Goal: Information Seeking & Learning: Check status

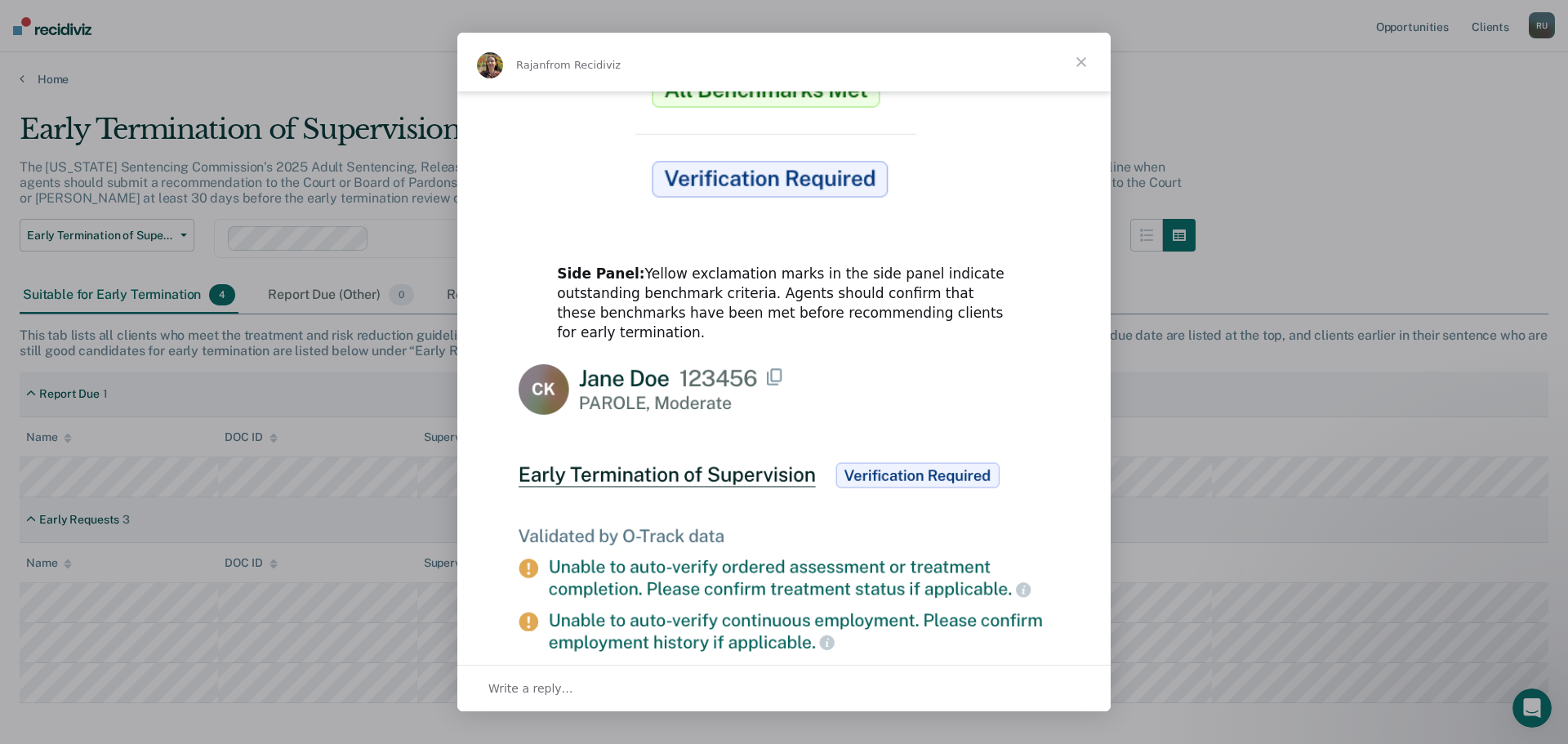
scroll to position [752, 0]
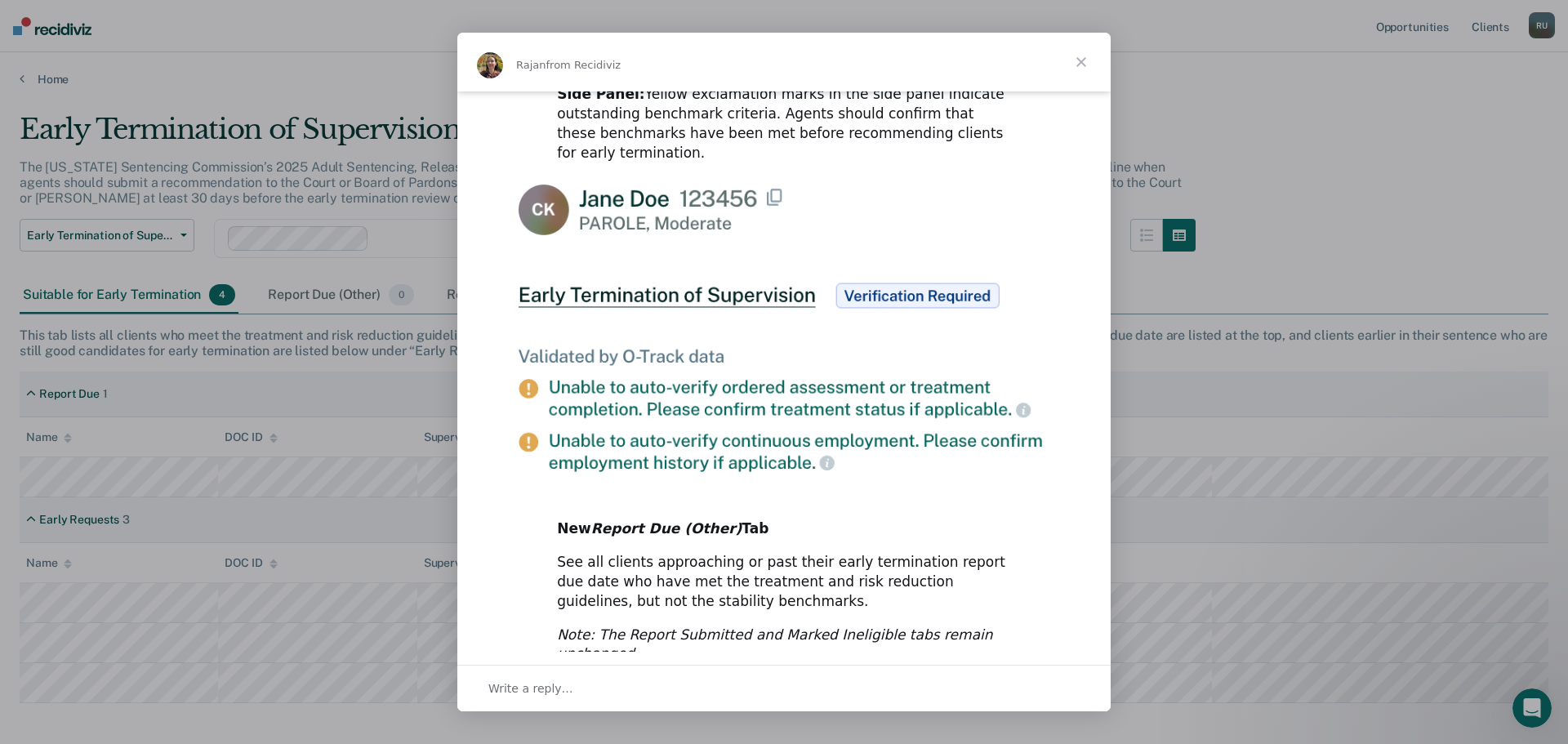
click at [1080, 58] on span "Close" at bounding box center [1081, 62] width 59 height 59
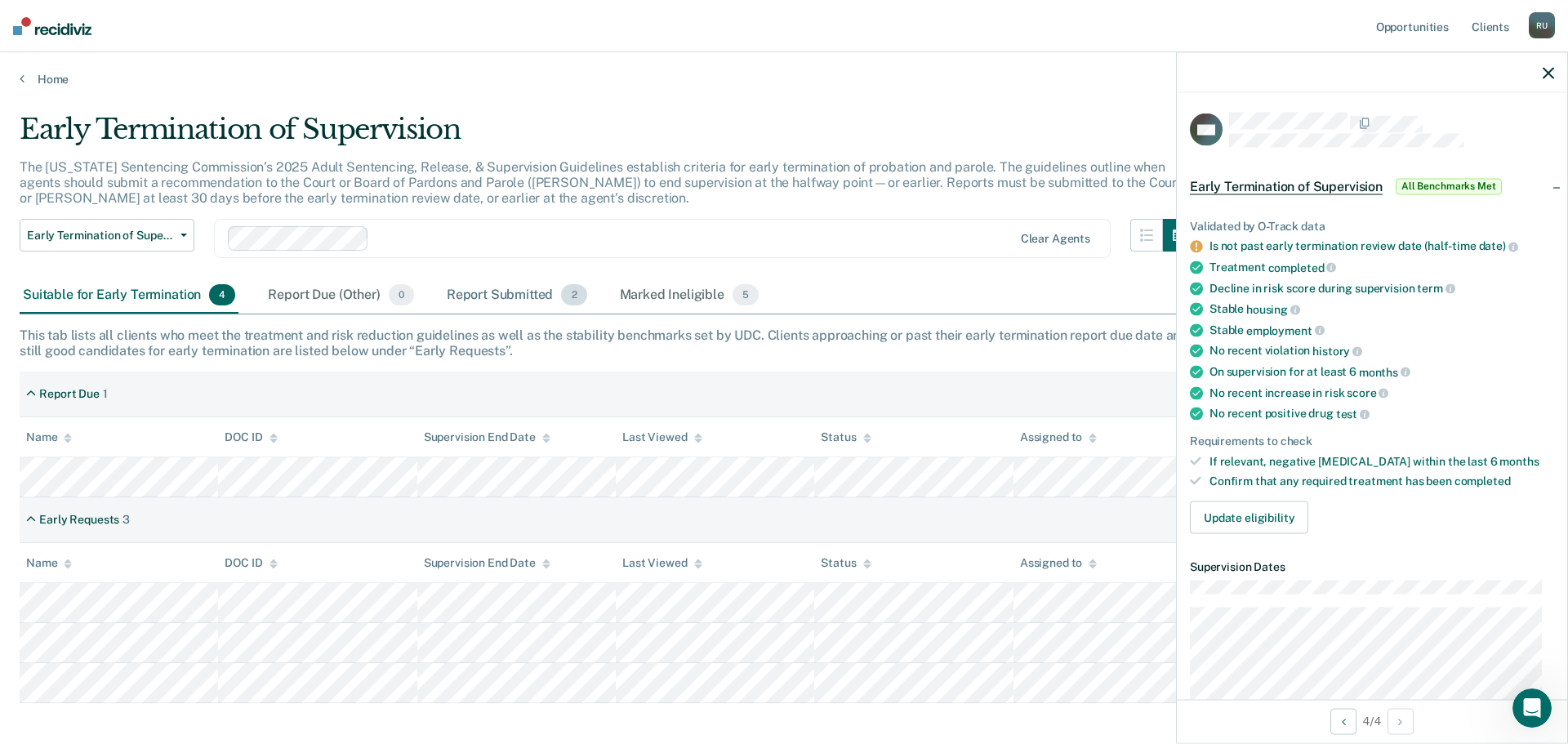
click at [491, 295] on div "Report Submitted 2" at bounding box center [517, 295] width 147 height 36
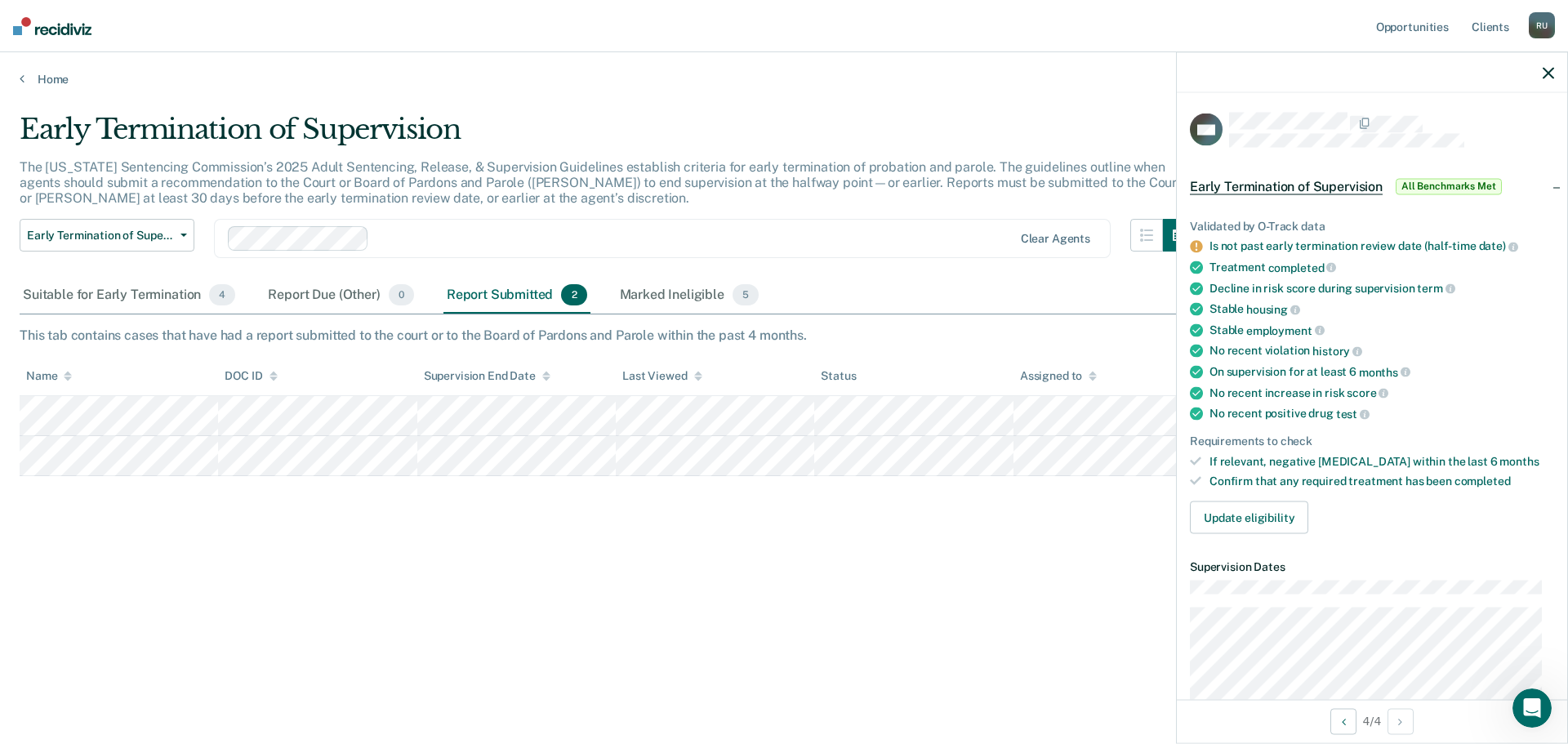
click at [1548, 68] on icon "button" at bounding box center [1549, 73] width 12 height 12
